Goal: Transaction & Acquisition: Download file/media

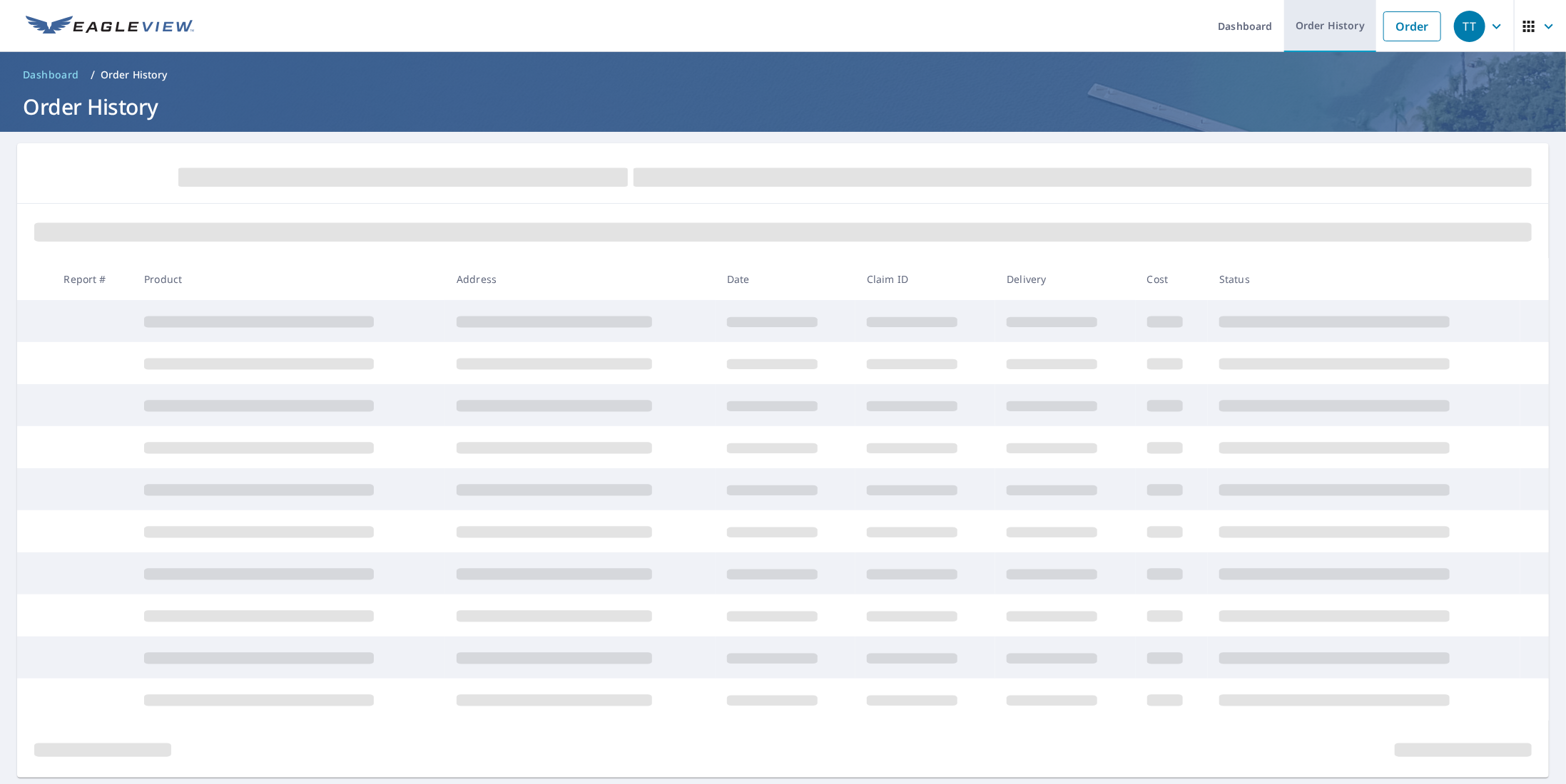
click at [1324, 28] on link "Order History" at bounding box center [1330, 26] width 92 height 52
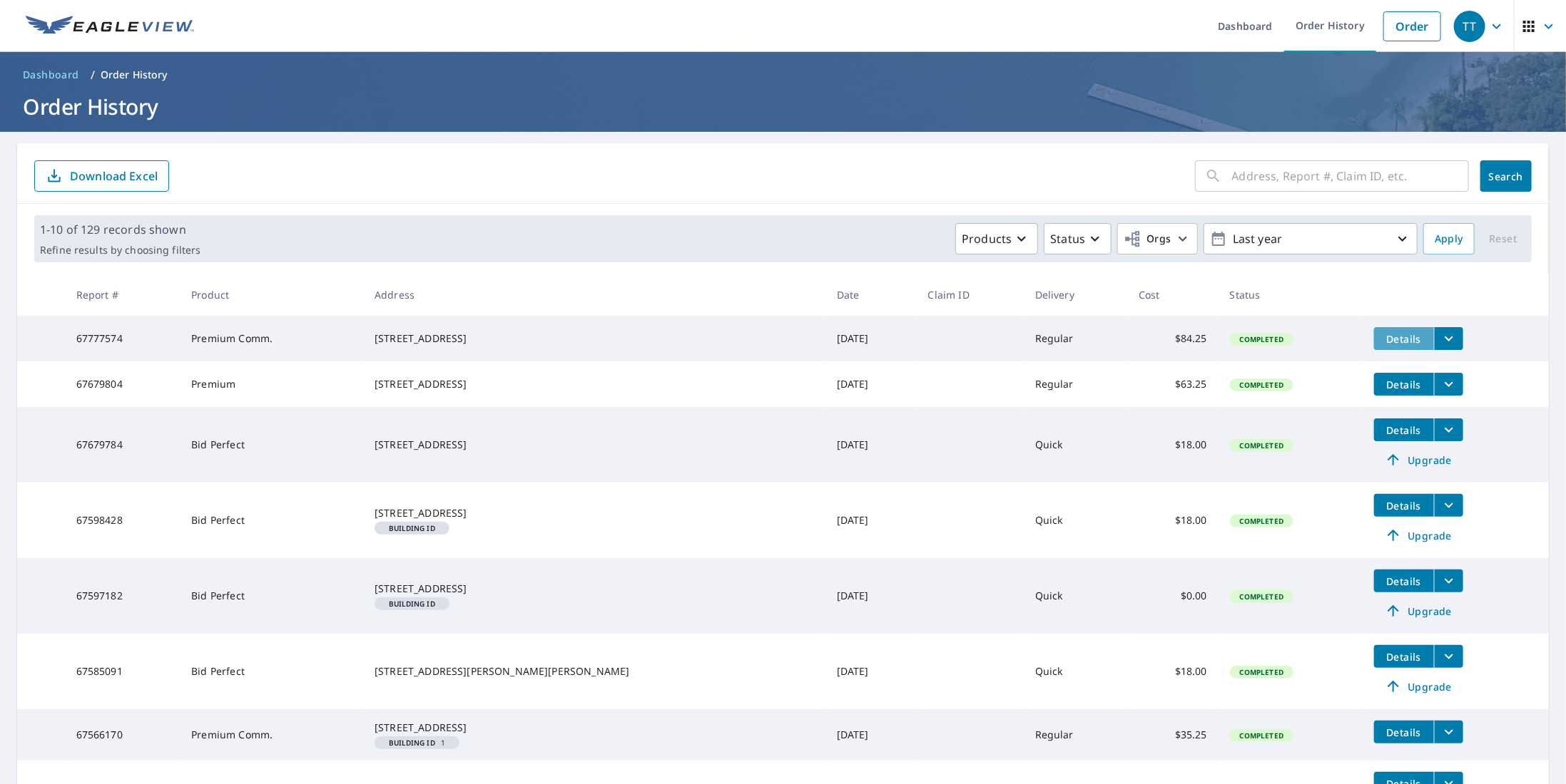
click at [1383, 338] on span "Details" at bounding box center [1404, 339] width 43 height 14
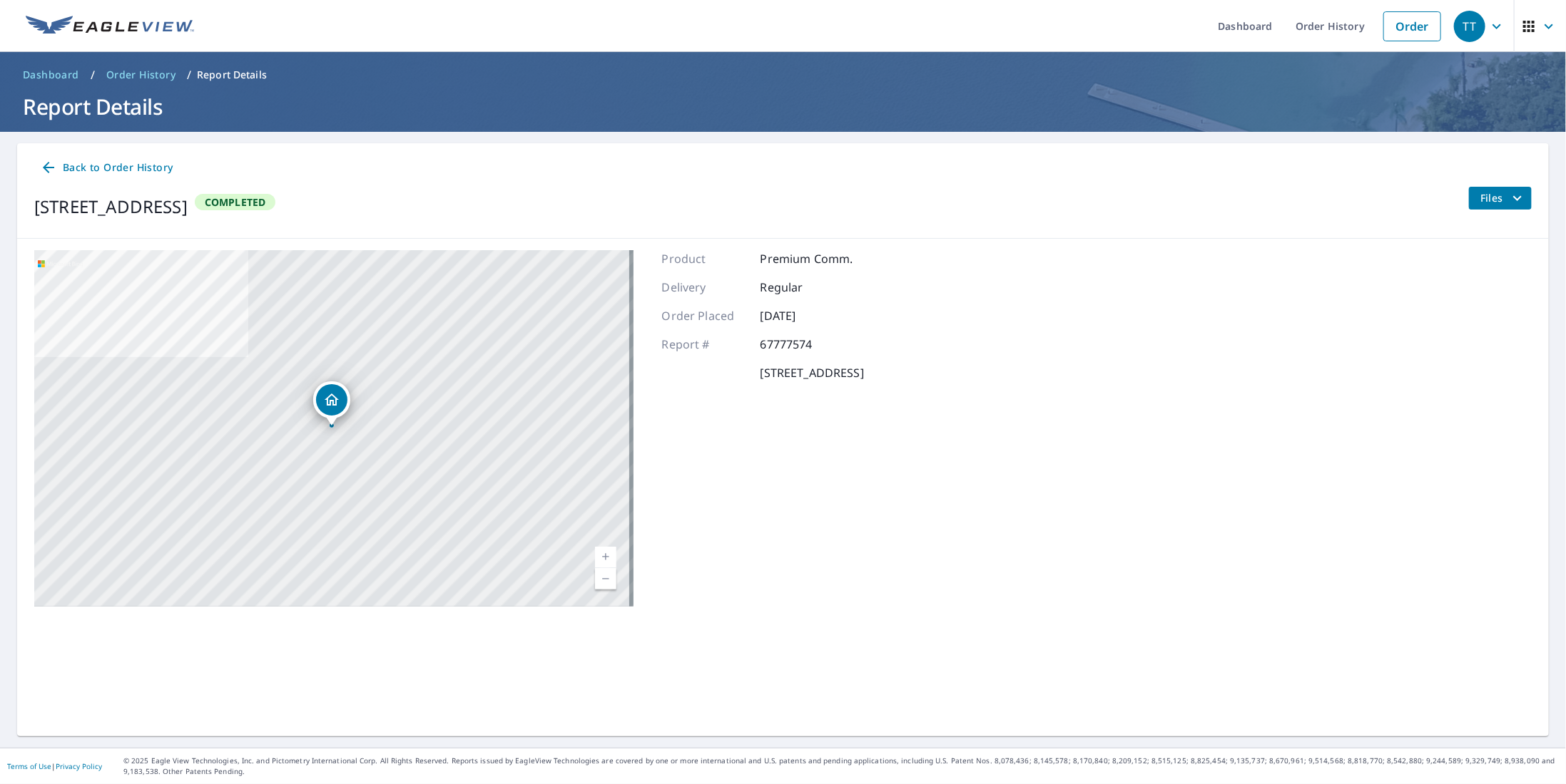
click at [1481, 201] on span "Files" at bounding box center [1503, 198] width 46 height 17
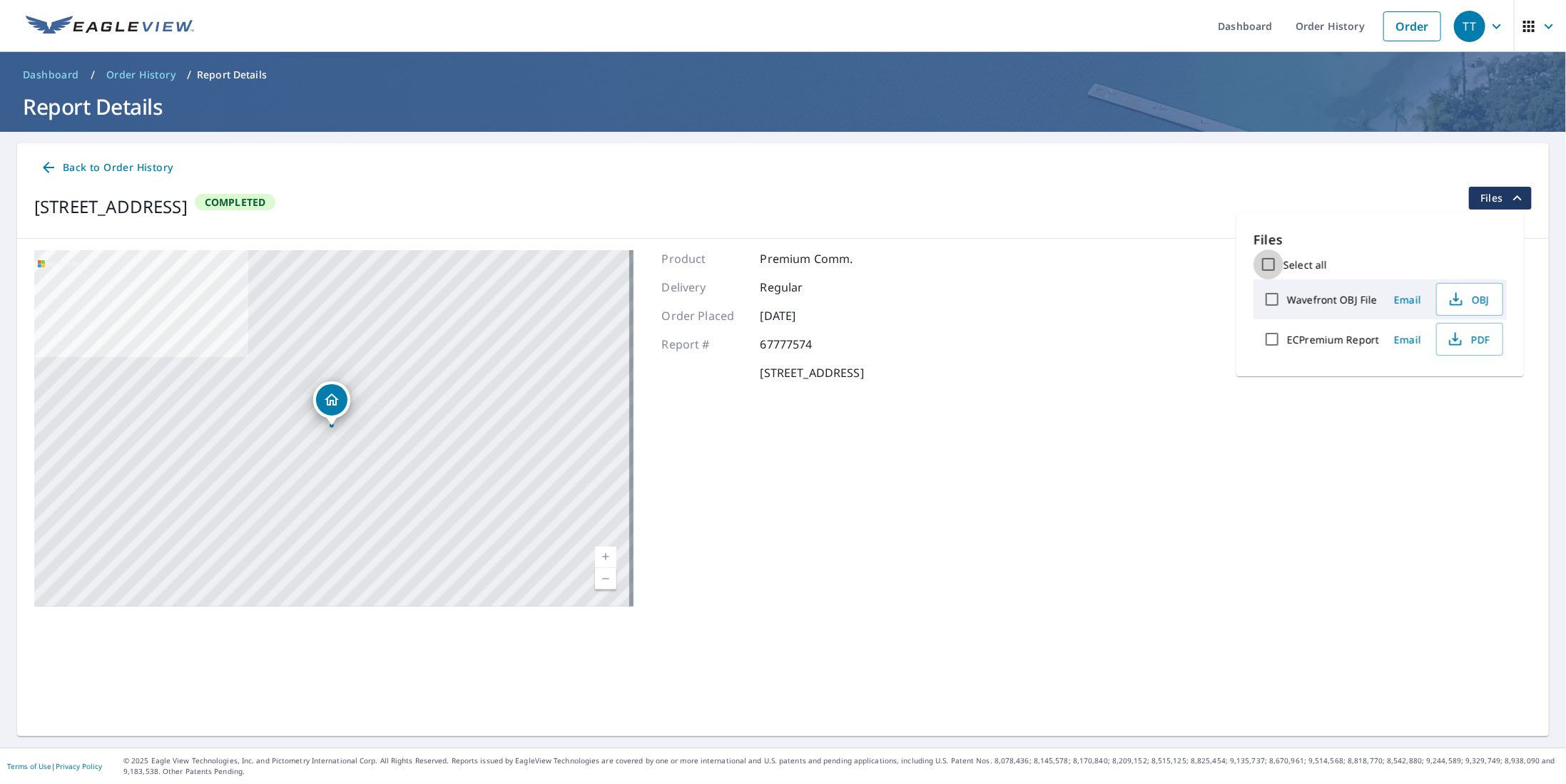
click at [1266, 265] on input "Select all" at bounding box center [1268, 265] width 30 height 30
checkbox input "true"
click at [1446, 388] on span "Download" at bounding box center [1452, 389] width 76 height 17
